Goal: Entertainment & Leisure: Consume media (video, audio)

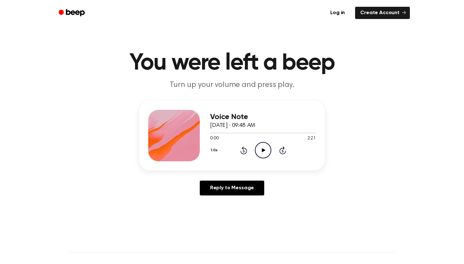
click at [265, 150] on icon "Play Audio" at bounding box center [263, 150] width 16 height 16
click at [265, 150] on icon "Pause Audio" at bounding box center [263, 150] width 16 height 16
click at [265, 150] on icon "Play Audio" at bounding box center [263, 150] width 16 height 16
click at [267, 148] on icon "Pause Audio" at bounding box center [263, 150] width 16 height 16
click at [261, 154] on icon "Play Audio" at bounding box center [263, 150] width 16 height 16
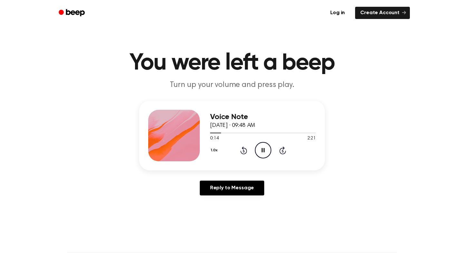
click at [263, 151] on icon "Pause Audio" at bounding box center [263, 150] width 16 height 16
click at [266, 147] on icon "Play Audio" at bounding box center [263, 150] width 16 height 16
click at [266, 152] on icon "Pause Audio" at bounding box center [263, 150] width 16 height 16
click at [262, 149] on icon "Play Audio" at bounding box center [263, 150] width 16 height 16
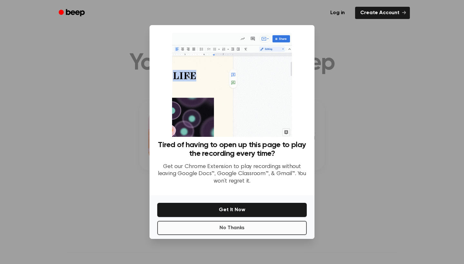
click at [240, 230] on button "No Thanks" at bounding box center [232, 228] width 150 height 14
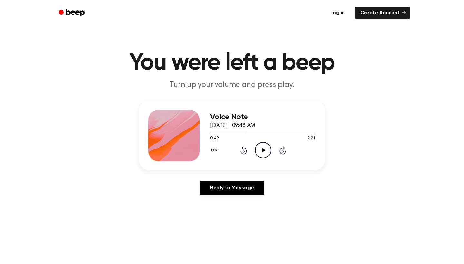
click at [261, 147] on icon "Play Audio" at bounding box center [263, 150] width 16 height 16
click at [263, 151] on icon "Pause Audio" at bounding box center [263, 150] width 16 height 16
click at [263, 151] on icon at bounding box center [264, 150] width 4 height 4
click at [264, 151] on icon at bounding box center [264, 150] width 4 height 4
click at [264, 151] on icon at bounding box center [263, 150] width 3 height 4
